Goal: Information Seeking & Learning: Learn about a topic

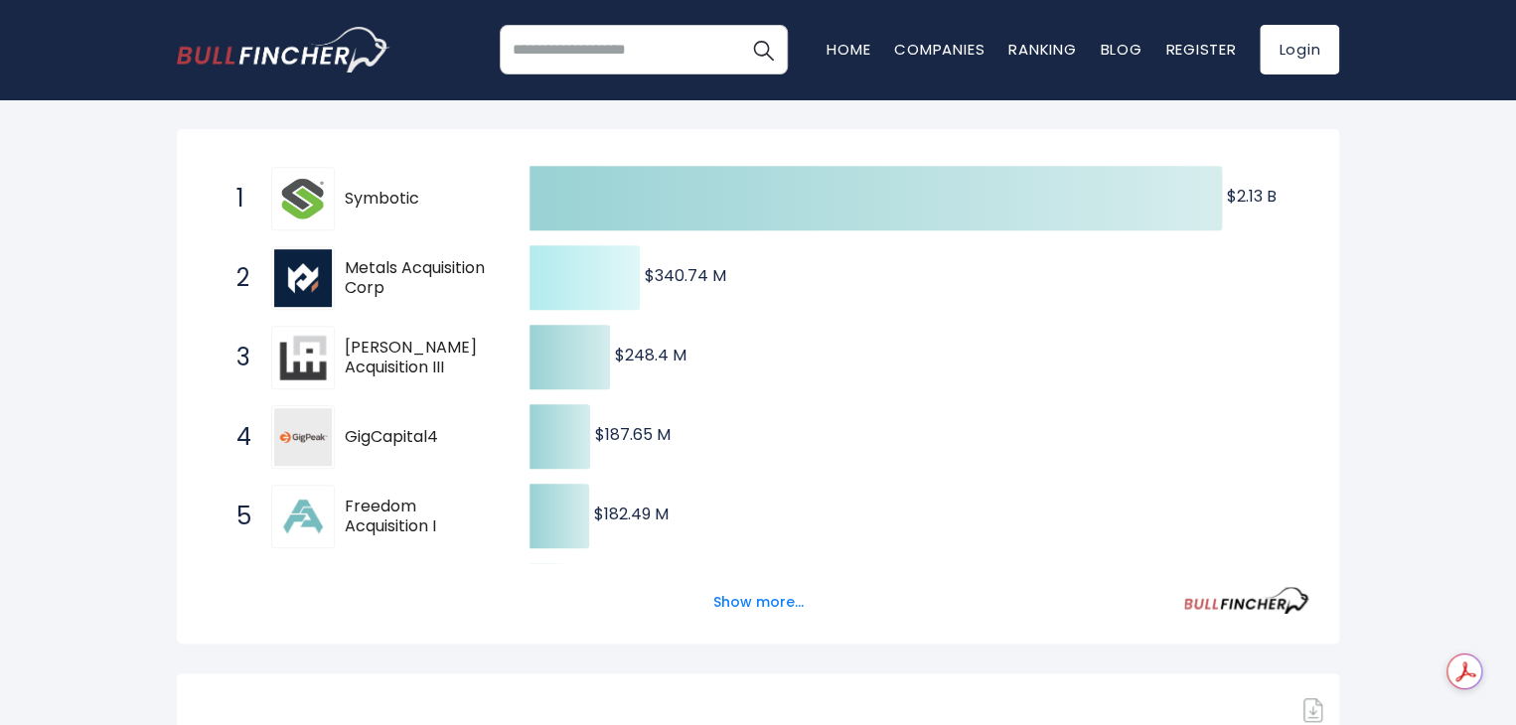
scroll to position [596, 0]
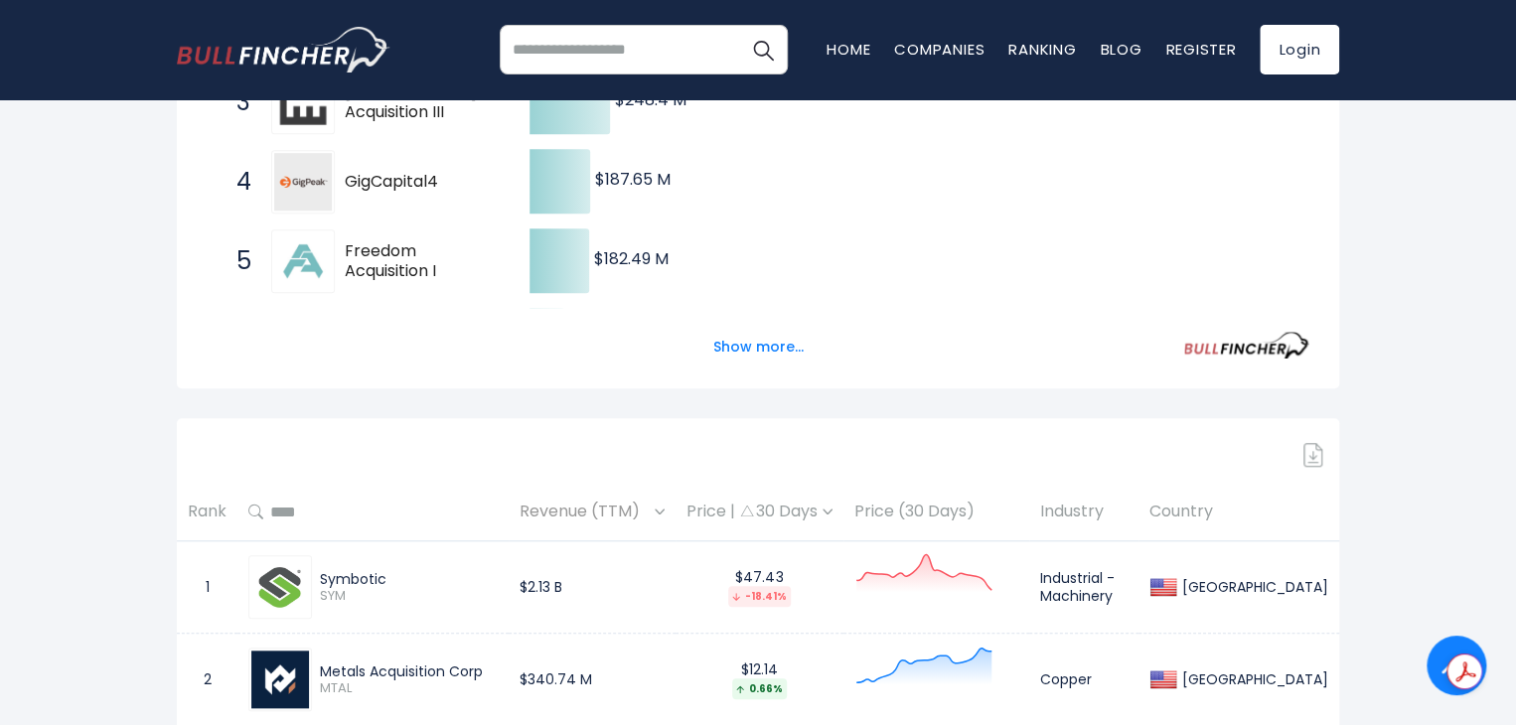
click at [306, 593] on img at bounding box center [280, 587] width 58 height 58
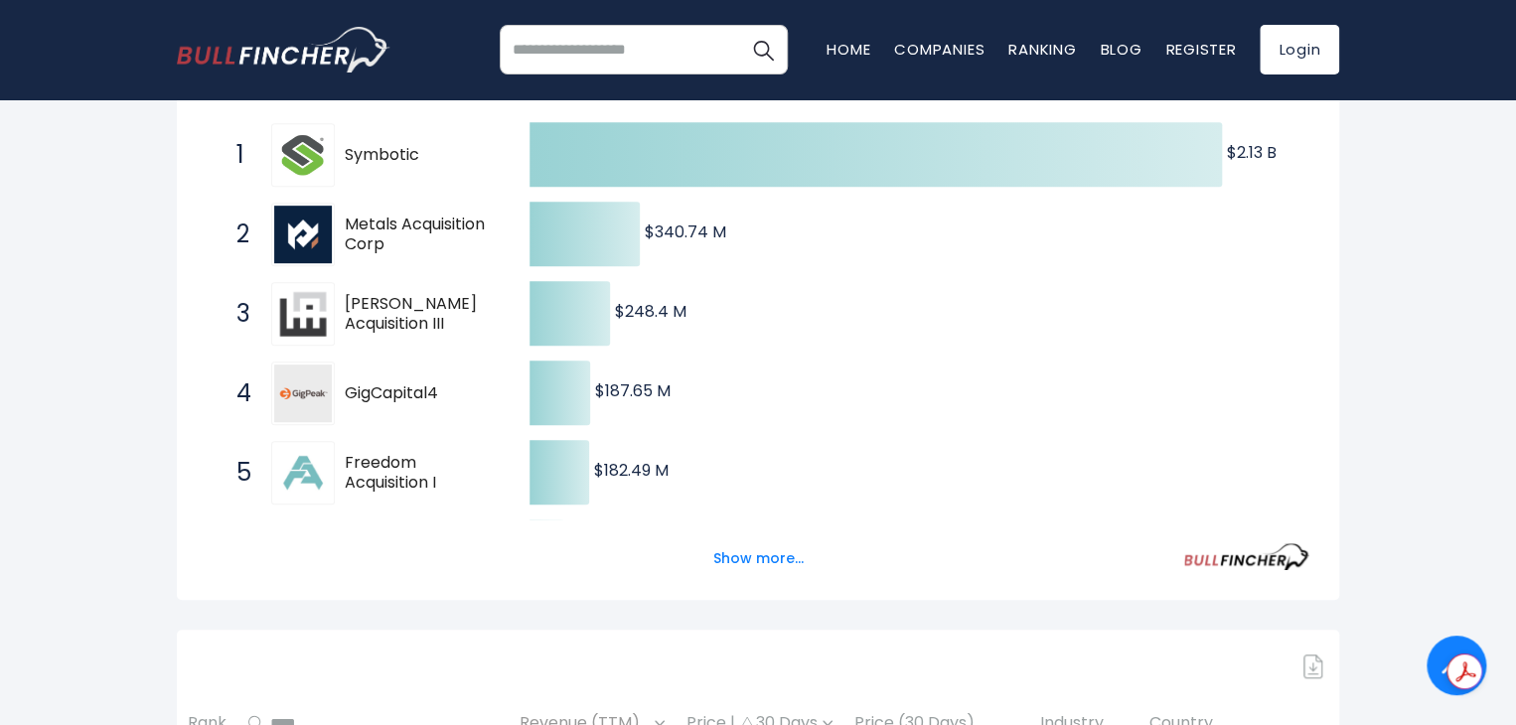
scroll to position [298, 0]
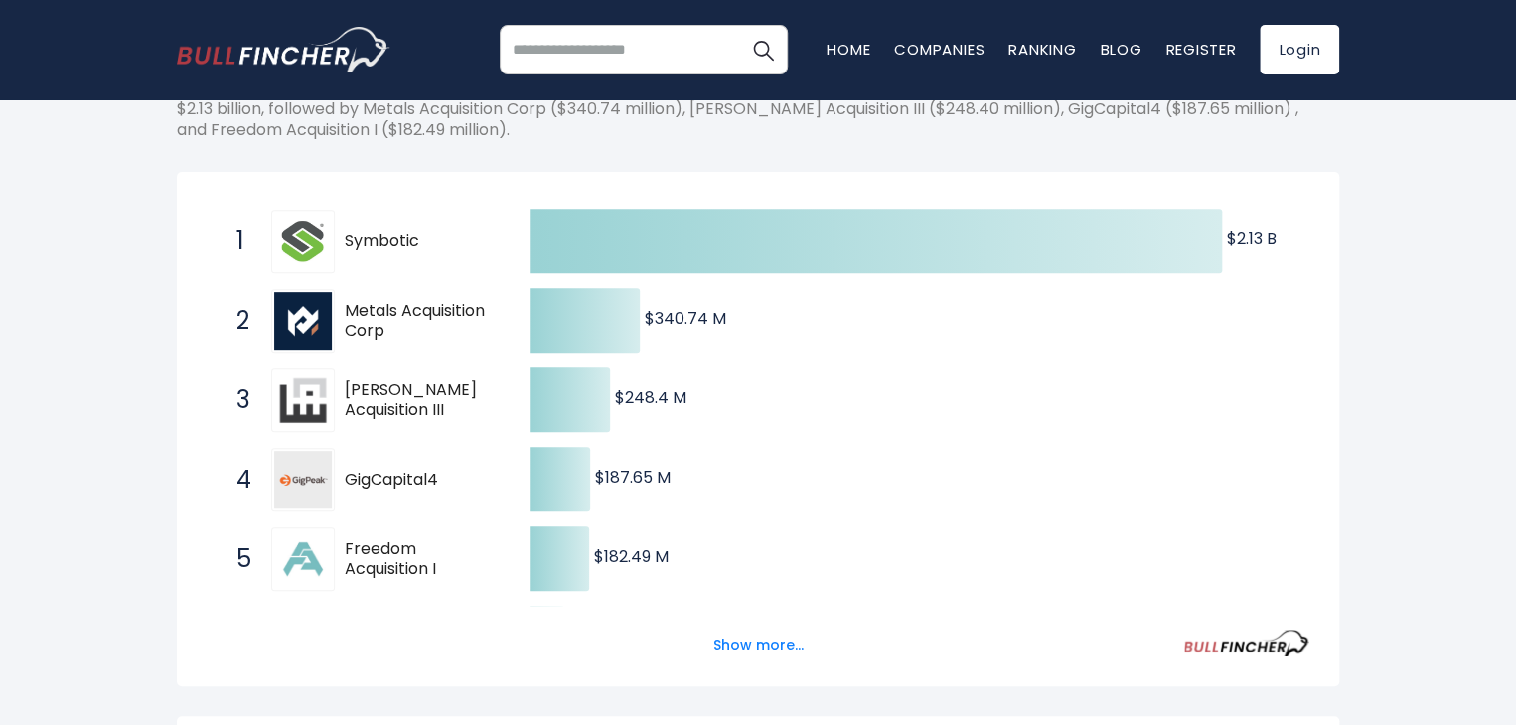
click at [292, 325] on img at bounding box center [303, 321] width 58 height 58
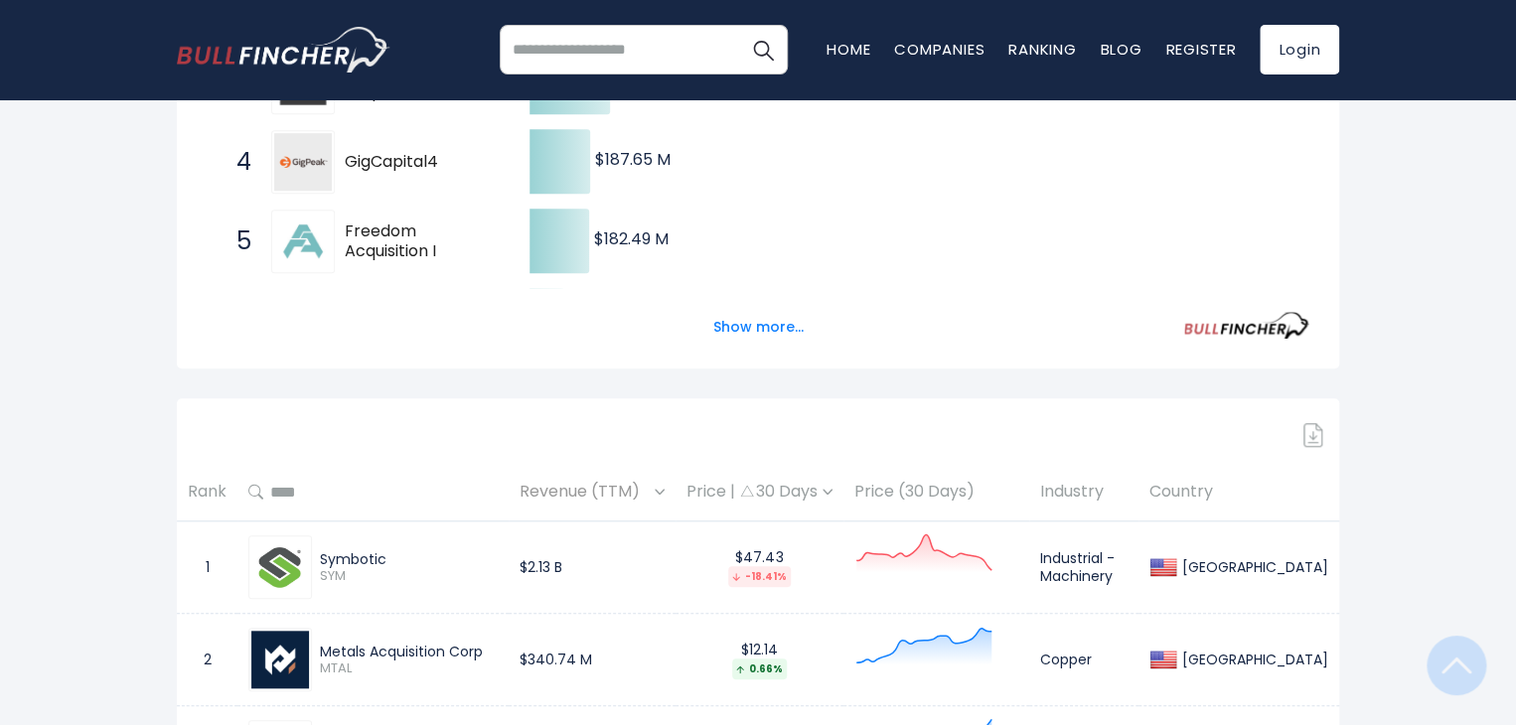
scroll to position [696, 0]
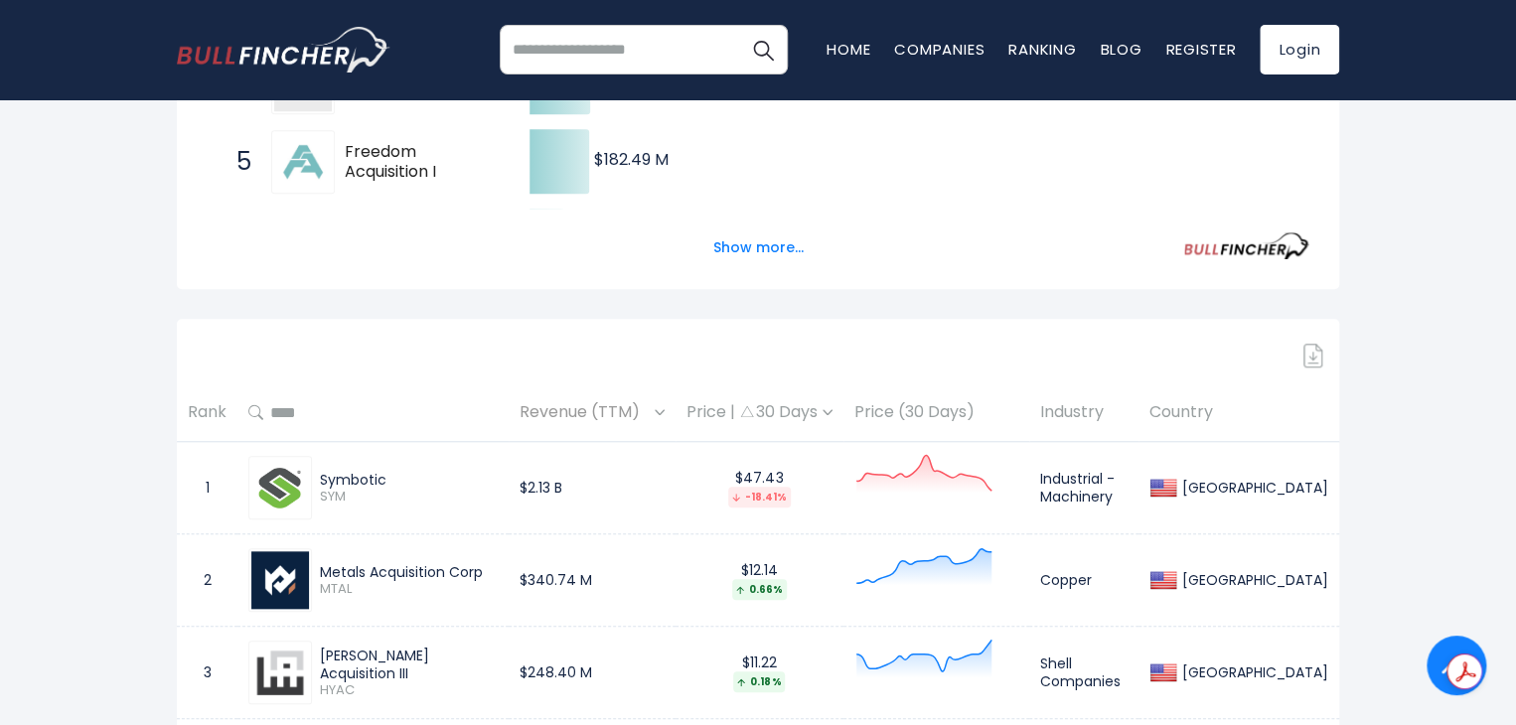
click at [277, 580] on img at bounding box center [280, 580] width 58 height 58
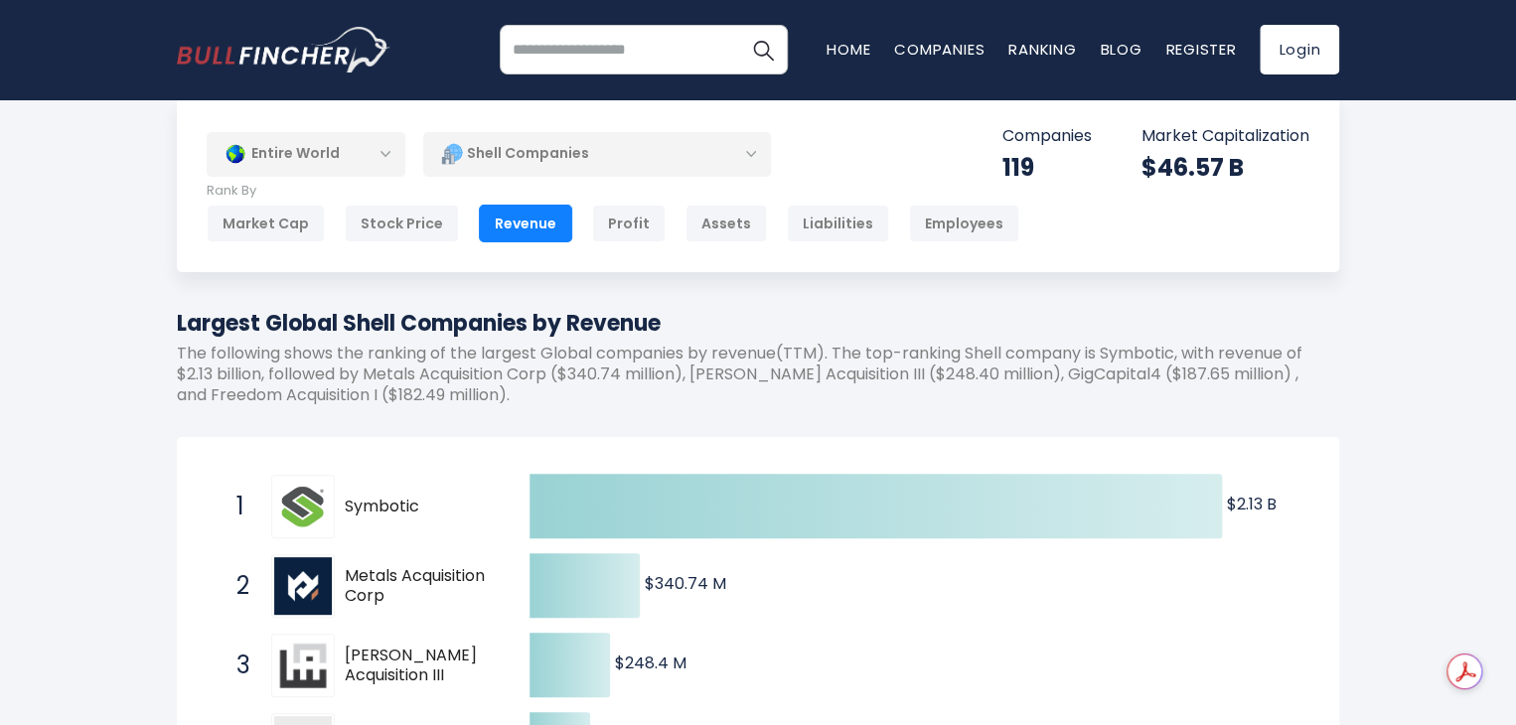
scroll to position [0, 0]
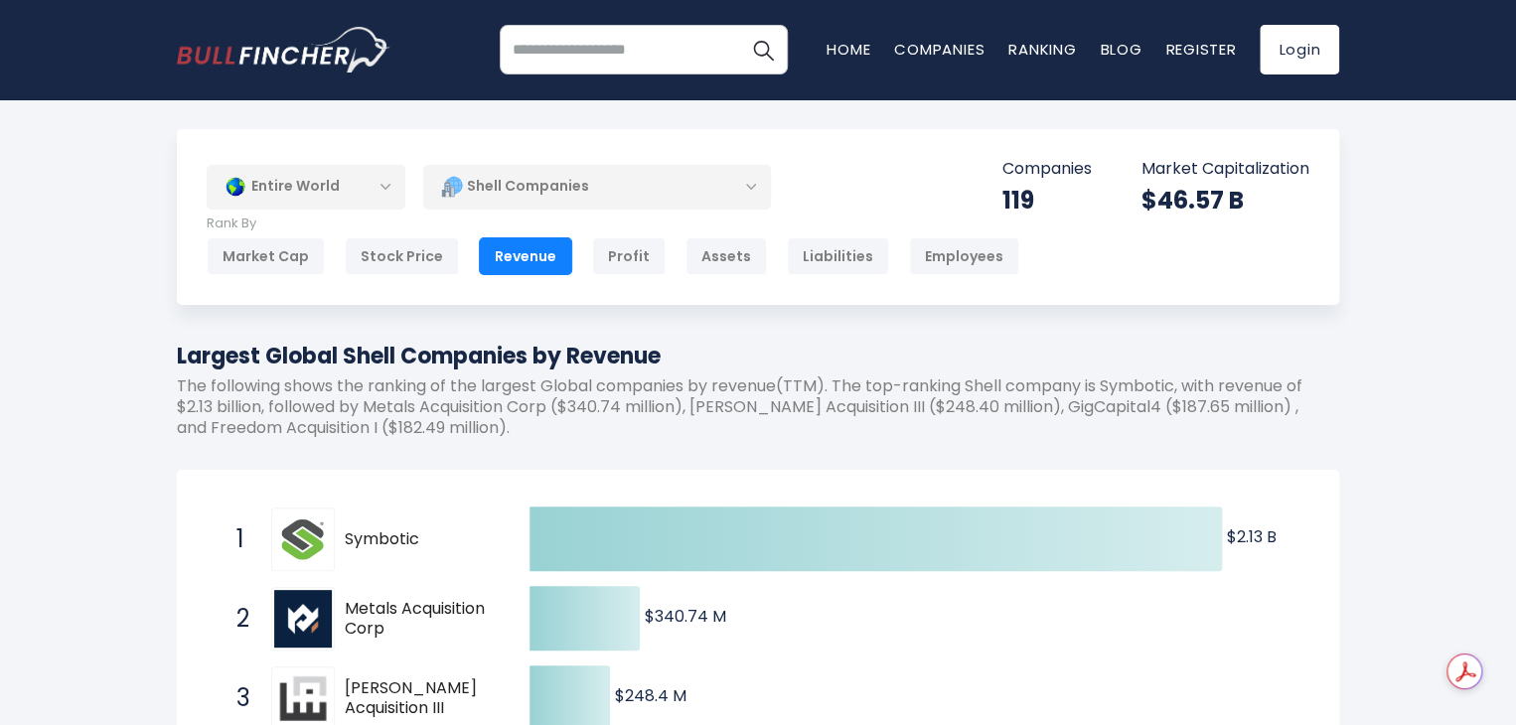
click at [389, 177] on div "Entire World" at bounding box center [306, 187] width 199 height 46
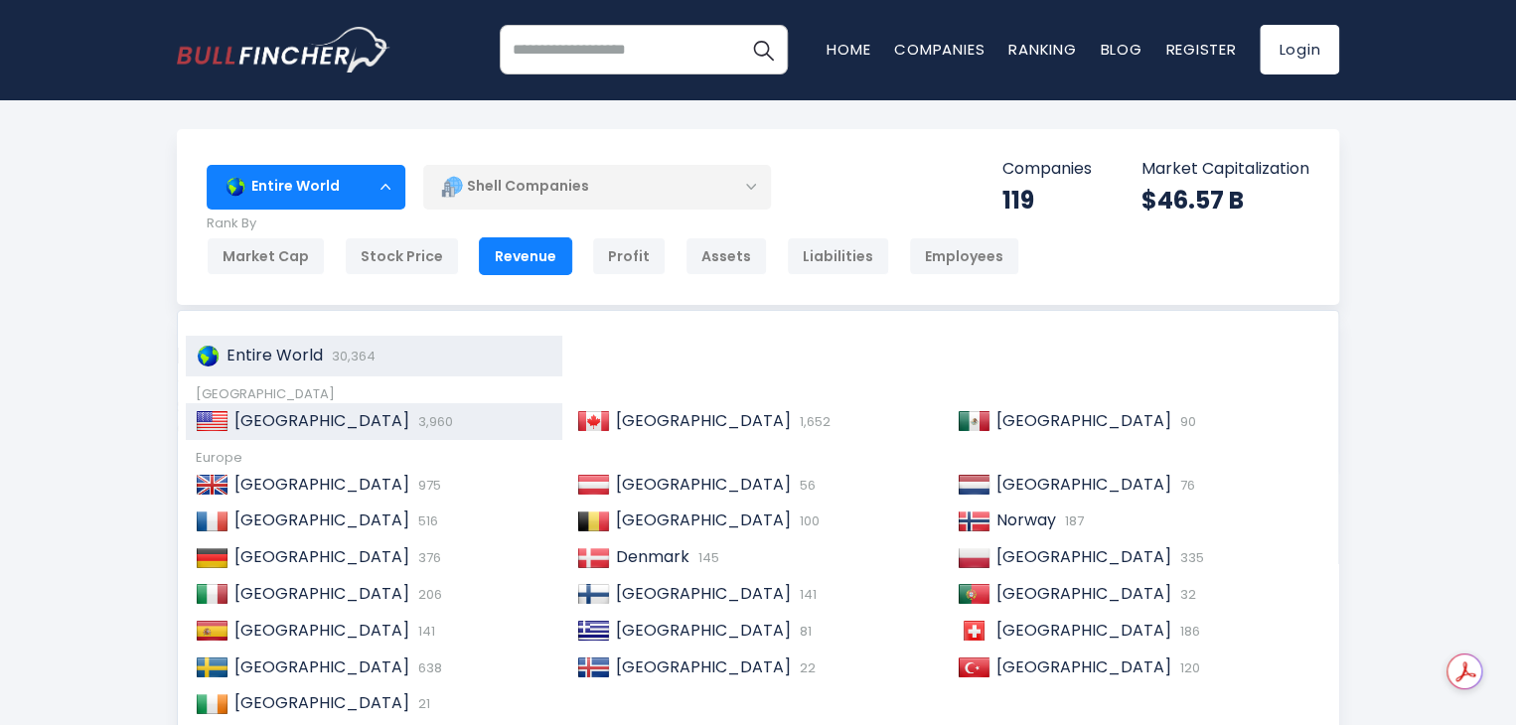
click at [310, 415] on span "[GEOGRAPHIC_DATA]" at bounding box center [322, 420] width 175 height 23
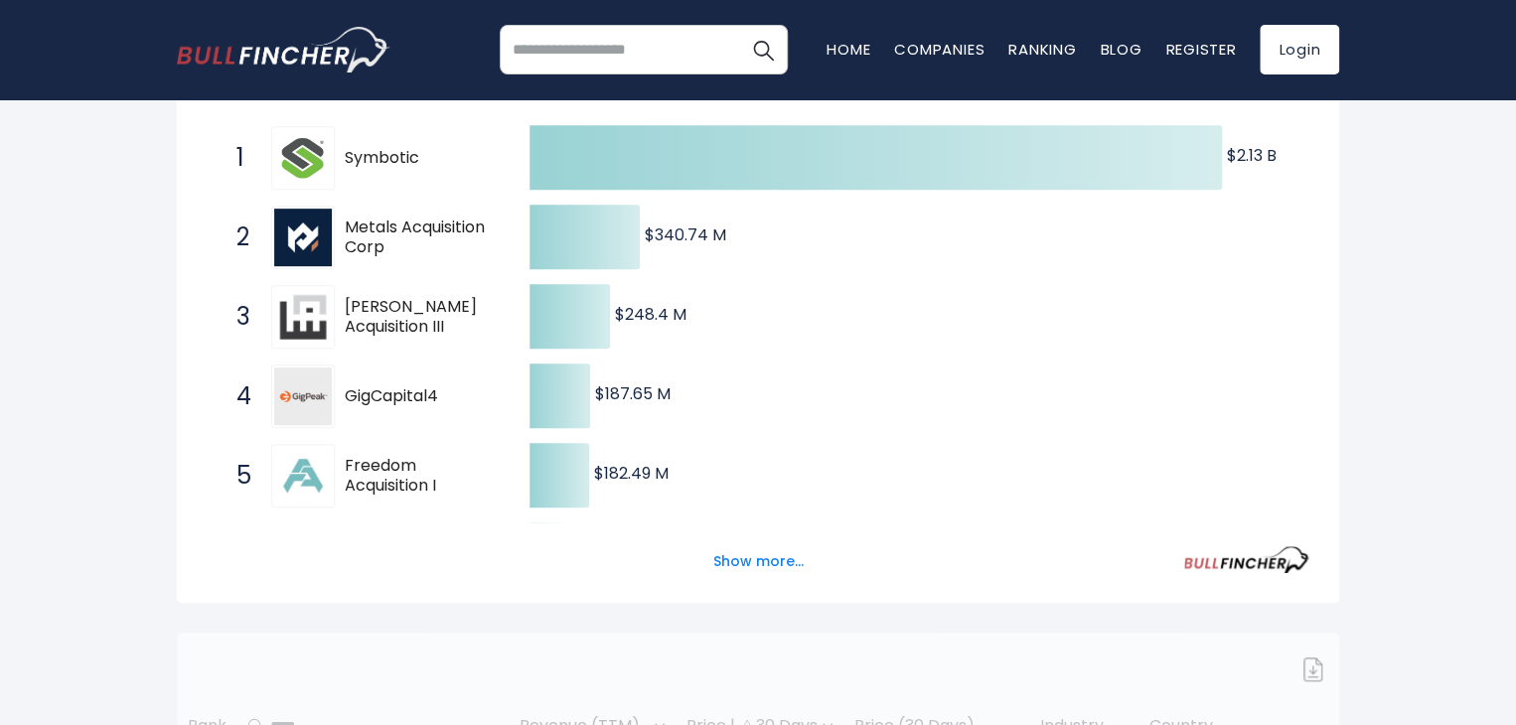
scroll to position [397, 0]
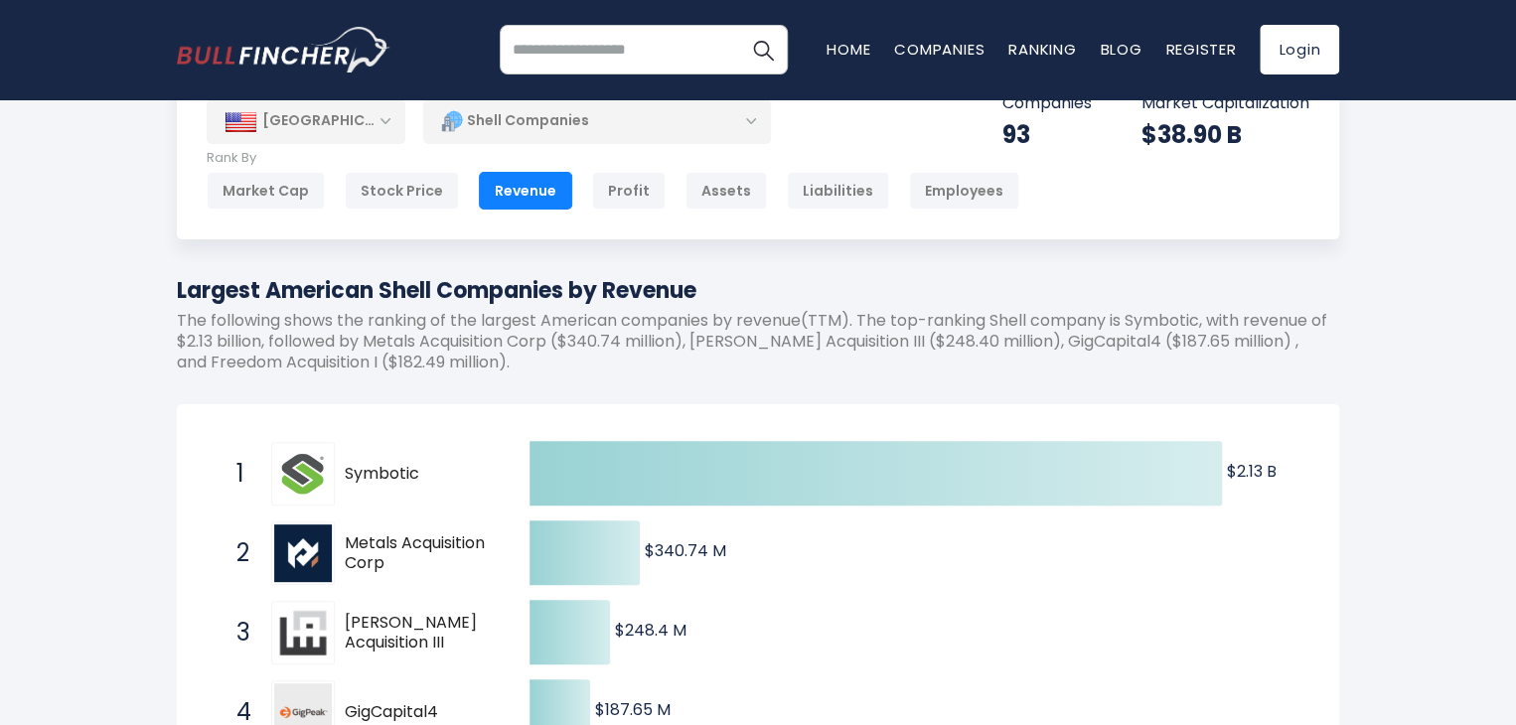
scroll to position [364, 0]
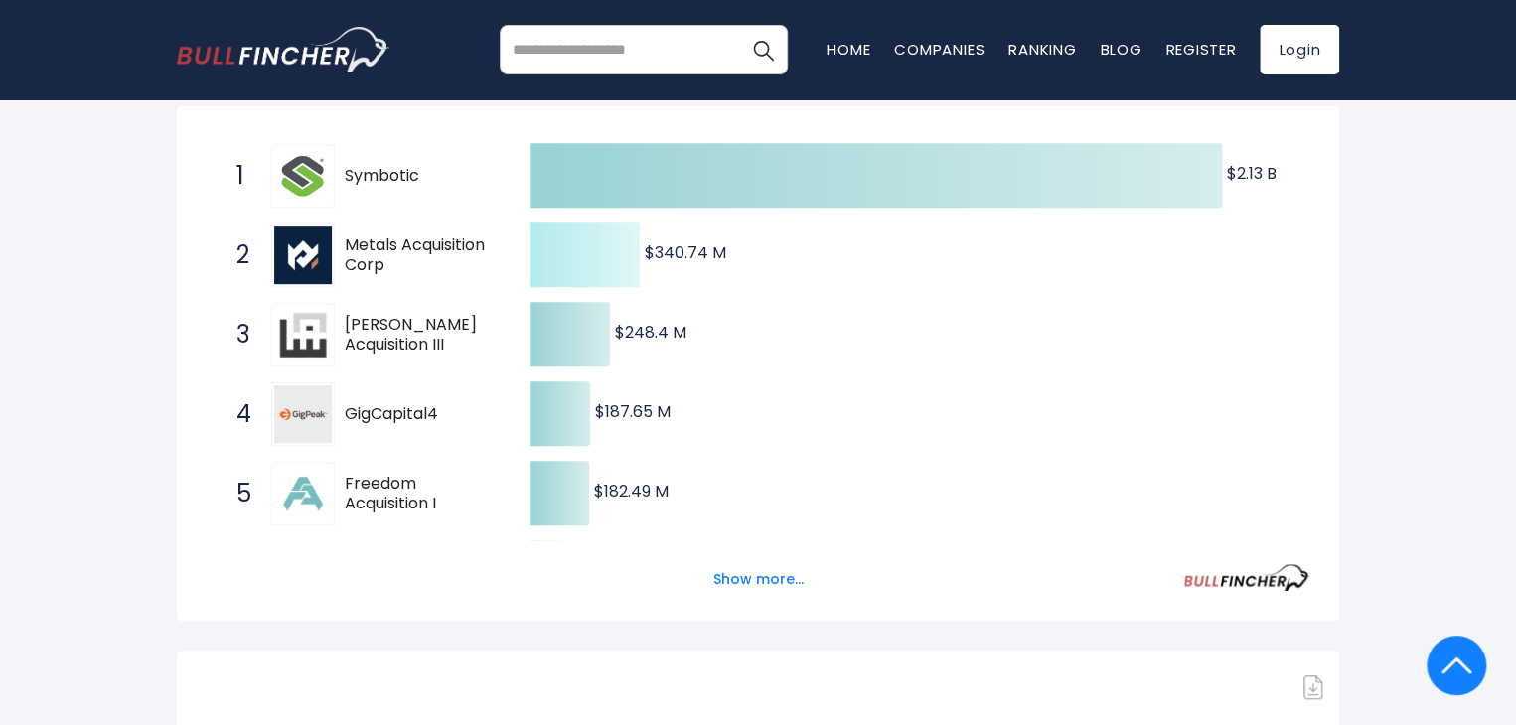
click at [594, 244] on icon at bounding box center [585, 255] width 110 height 65
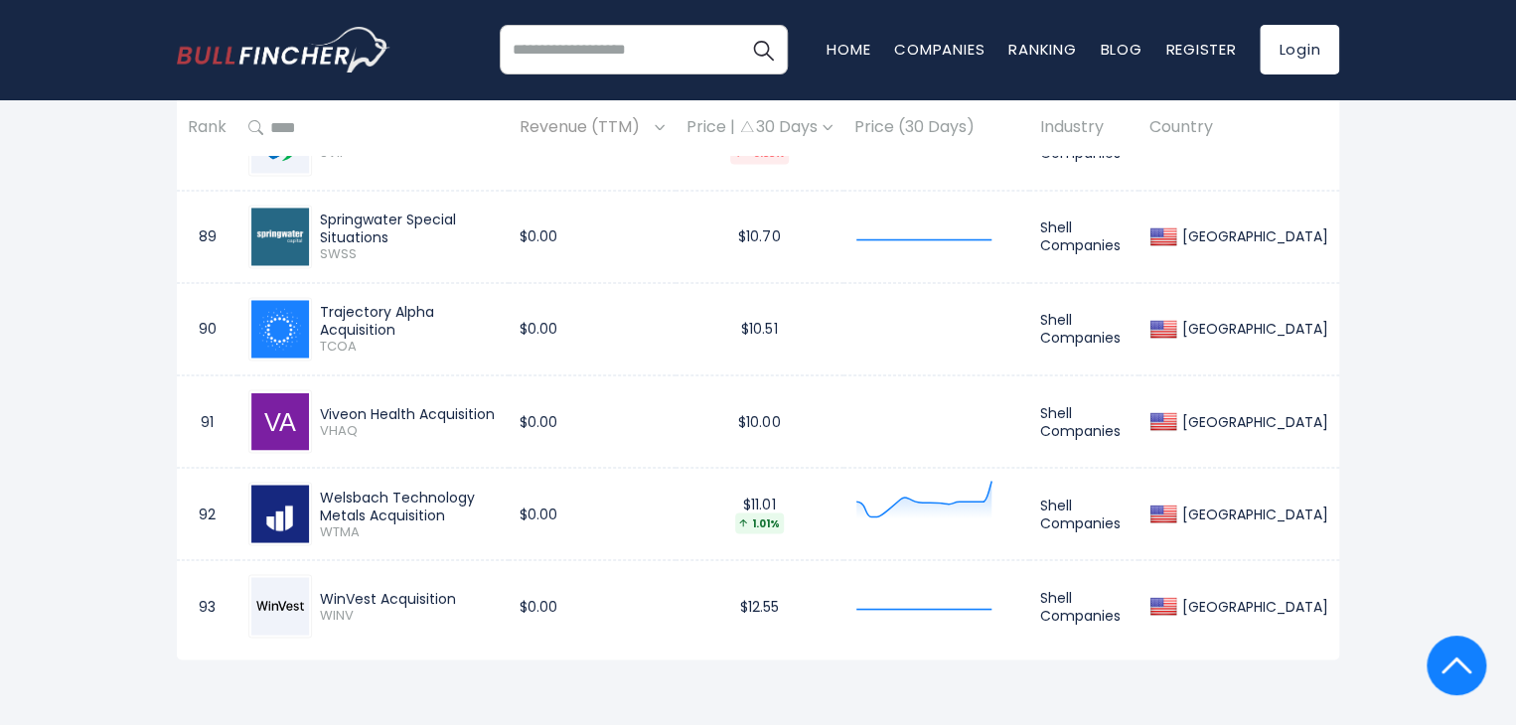
scroll to position [8909, 0]
